Goal: Task Accomplishment & Management: Manage account settings

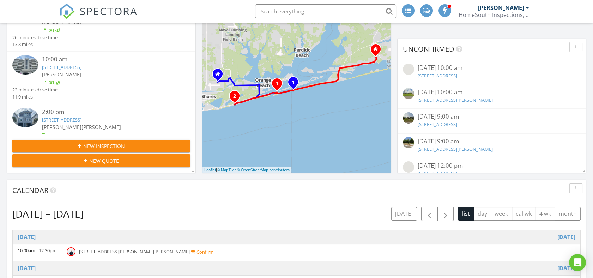
scroll to position [708, 606]
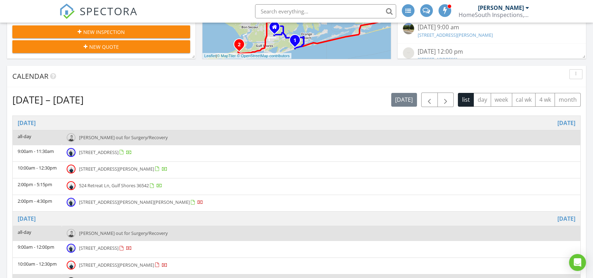
scroll to position [243, 0]
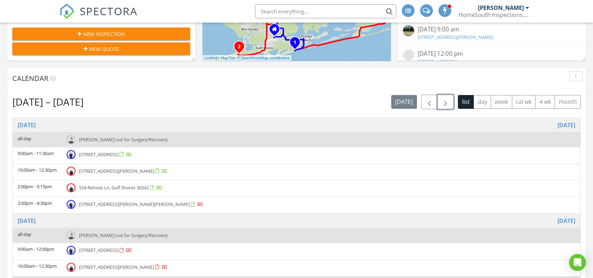
click at [449, 103] on span "button" at bounding box center [446, 102] width 8 height 8
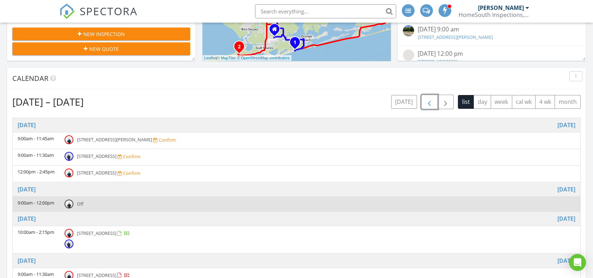
click at [430, 105] on span "button" at bounding box center [429, 102] width 8 height 8
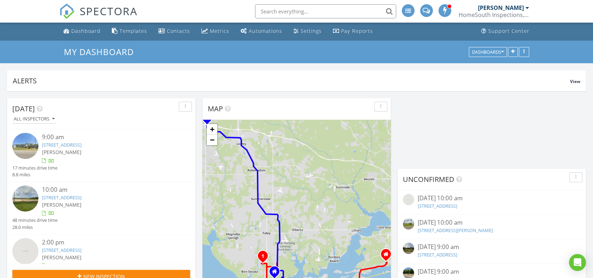
scroll to position [0, 0]
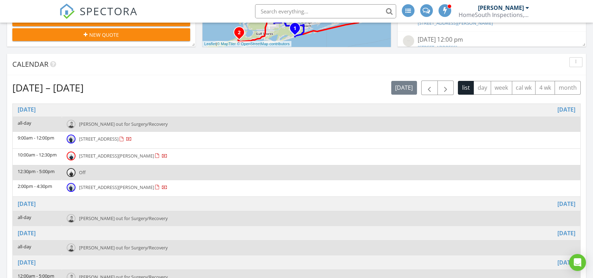
scroll to position [260, 0]
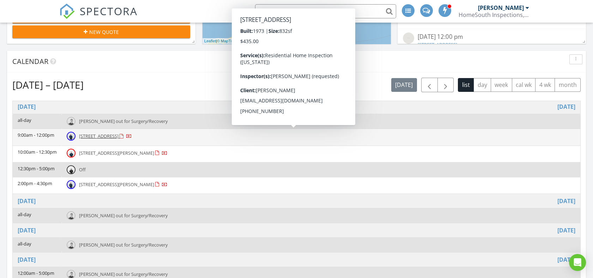
click at [109, 135] on span "416 E 1st Ave, Gulf Shores 36542" at bounding box center [99, 136] width 40 height 6
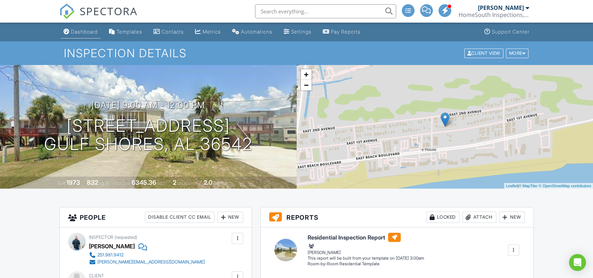
click at [76, 32] on div "Dashboard" at bounding box center [84, 32] width 27 height 6
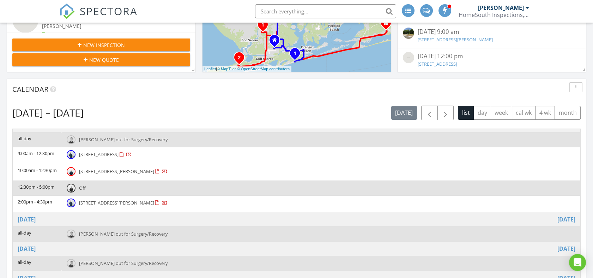
scroll to position [249, 0]
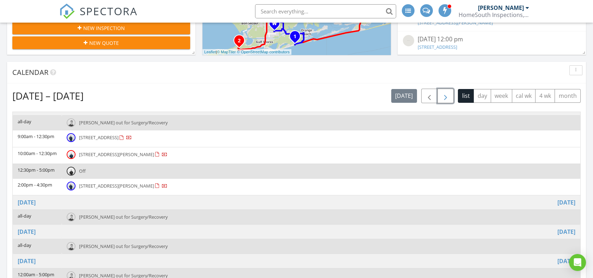
click at [444, 98] on span "button" at bounding box center [446, 96] width 8 height 8
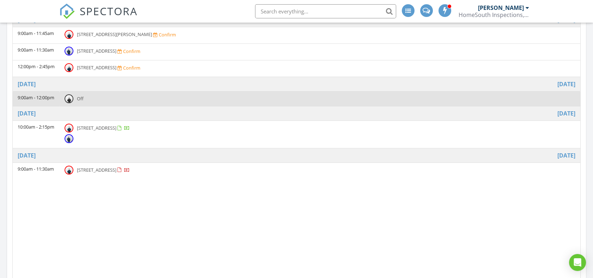
scroll to position [350, 0]
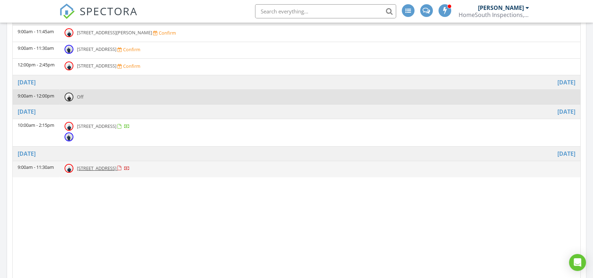
click at [113, 166] on span "856 Geranium Dr, Fairhope 36532" at bounding box center [97, 168] width 40 height 6
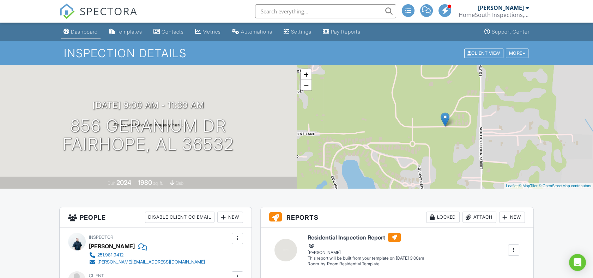
click at [80, 34] on div "Dashboard" at bounding box center [84, 32] width 27 height 6
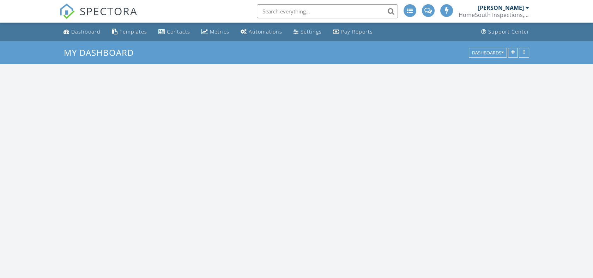
scroll to position [708, 606]
